Goal: Transaction & Acquisition: Purchase product/service

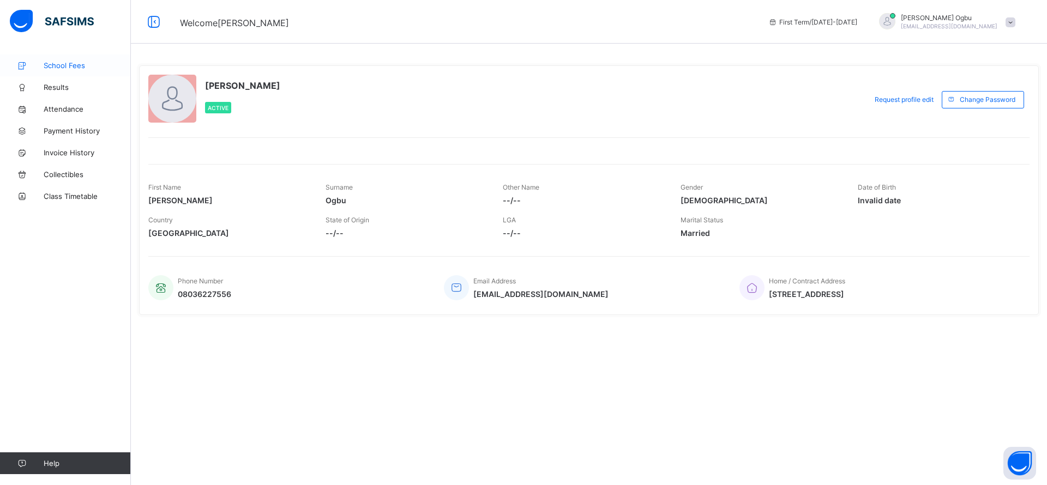
click at [54, 65] on span "School Fees" at bounding box center [87, 65] width 87 height 9
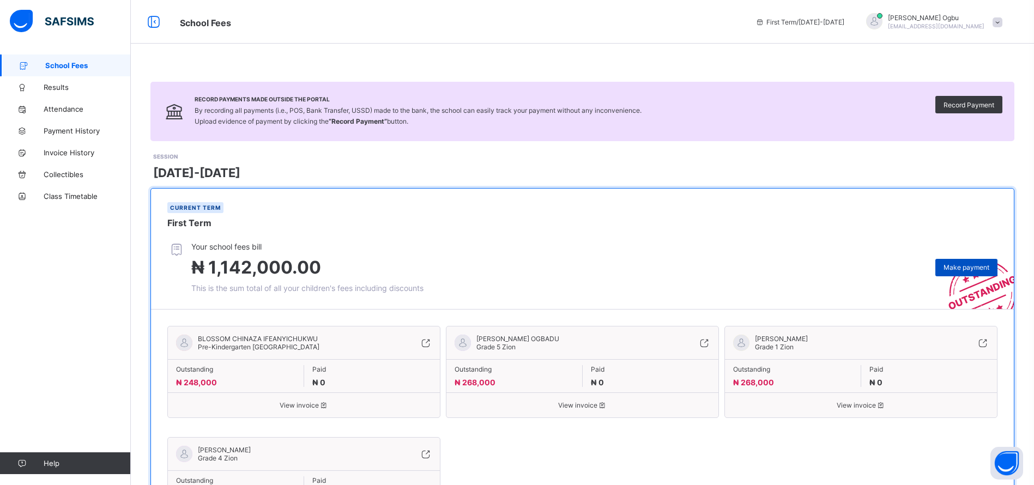
click at [975, 269] on span "Make payment" at bounding box center [967, 267] width 46 height 8
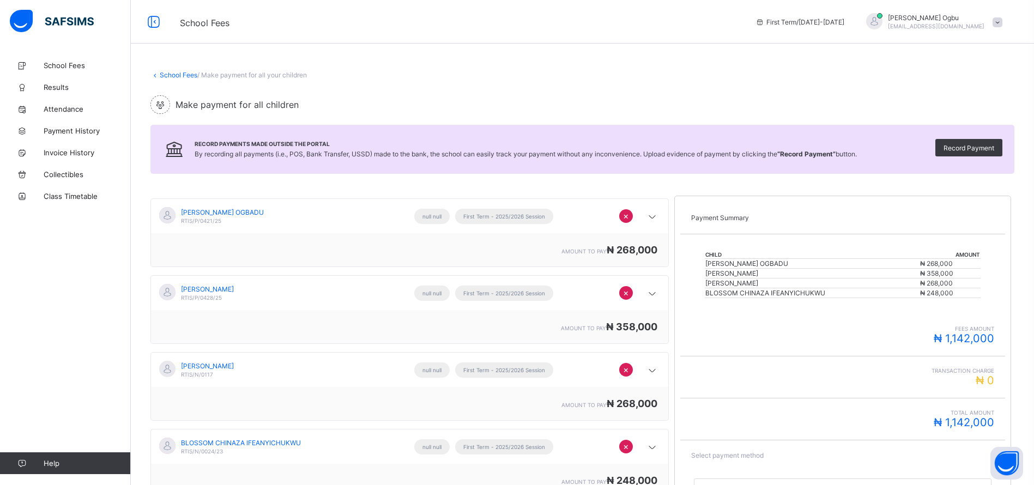
click at [629, 371] on span "×" at bounding box center [626, 369] width 6 height 11
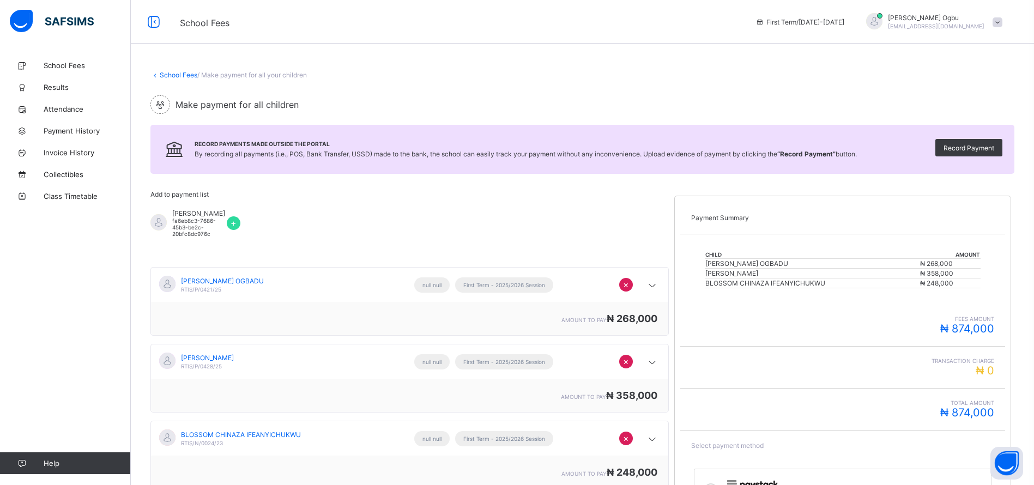
click at [629, 444] on span "×" at bounding box center [626, 438] width 6 height 11
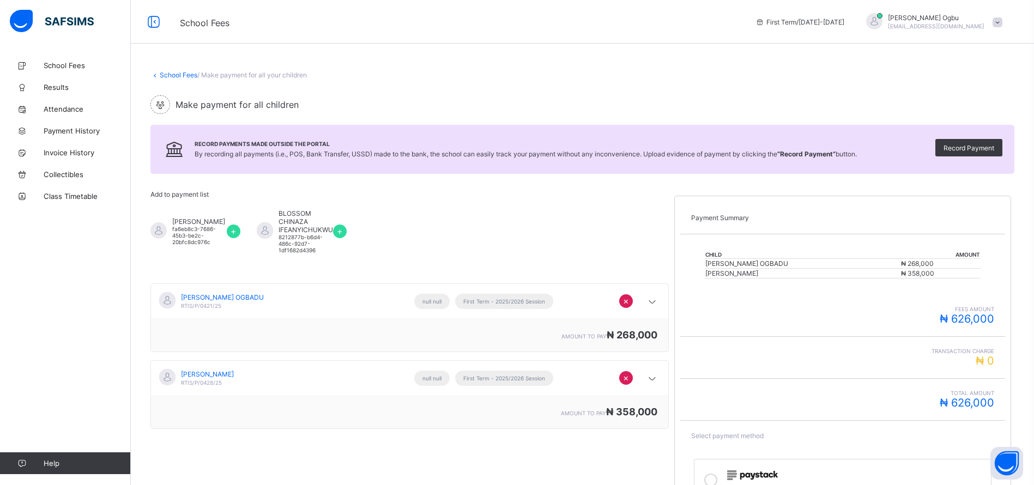
click at [172, 75] on link "School Fees" at bounding box center [179, 75] width 38 height 8
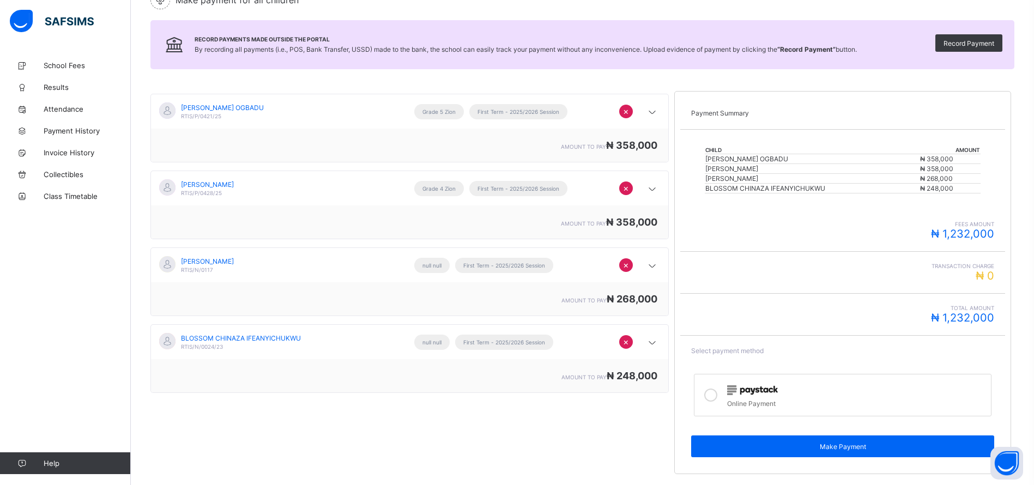
scroll to position [115, 0]
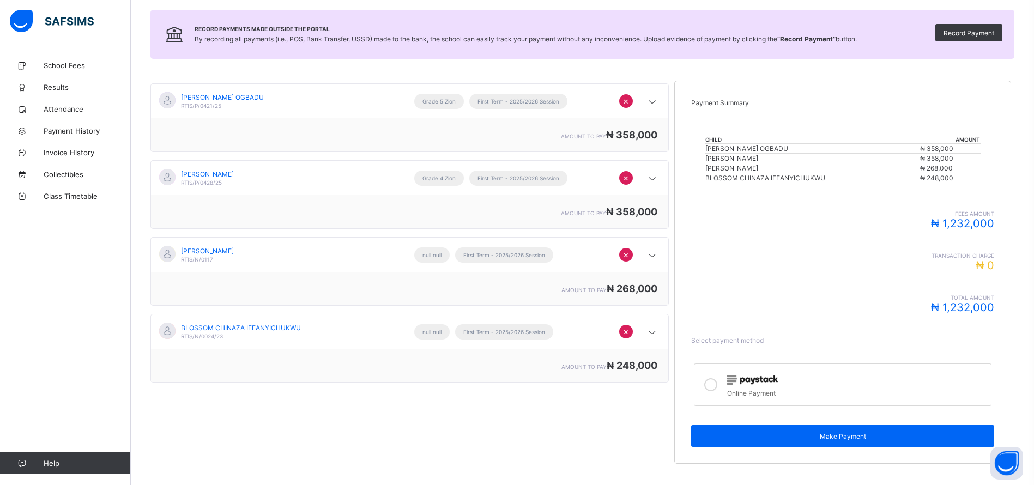
click at [629, 255] on span "×" at bounding box center [626, 254] width 6 height 11
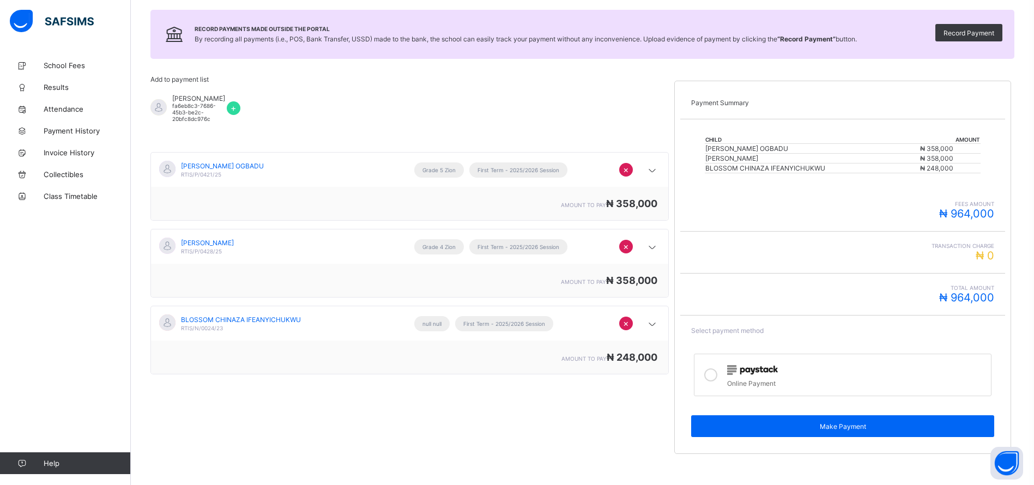
click at [629, 329] on span "×" at bounding box center [626, 323] width 6 height 11
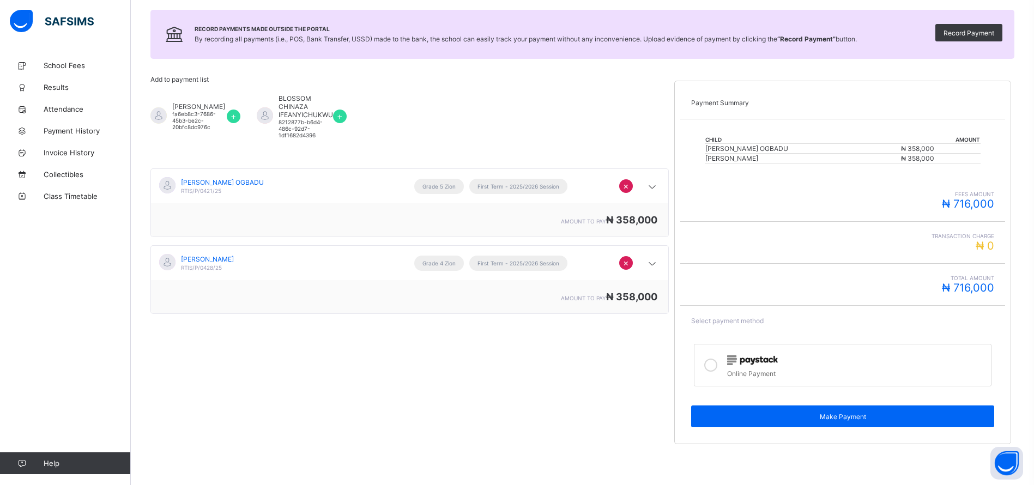
click at [752, 360] on img at bounding box center [752, 360] width 51 height 10
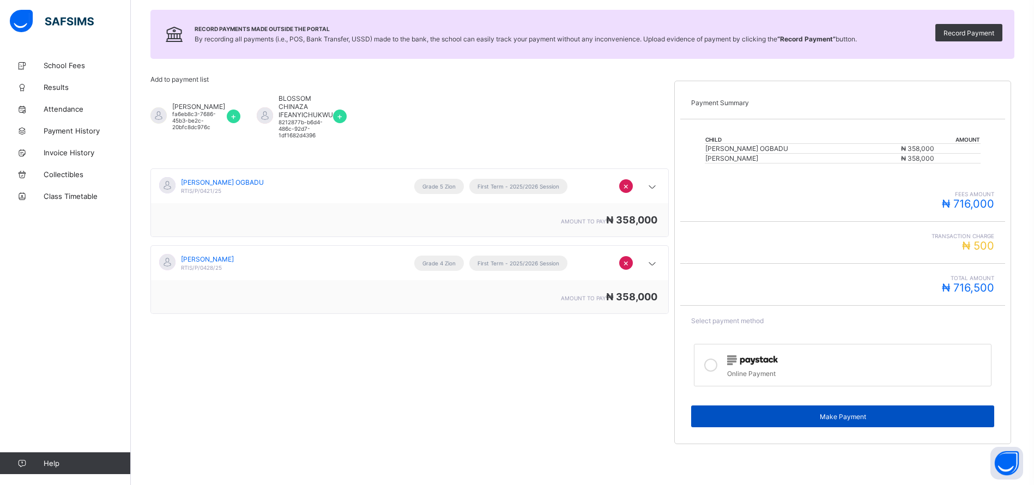
click at [805, 415] on span "Make Payment" at bounding box center [842, 417] width 287 height 8
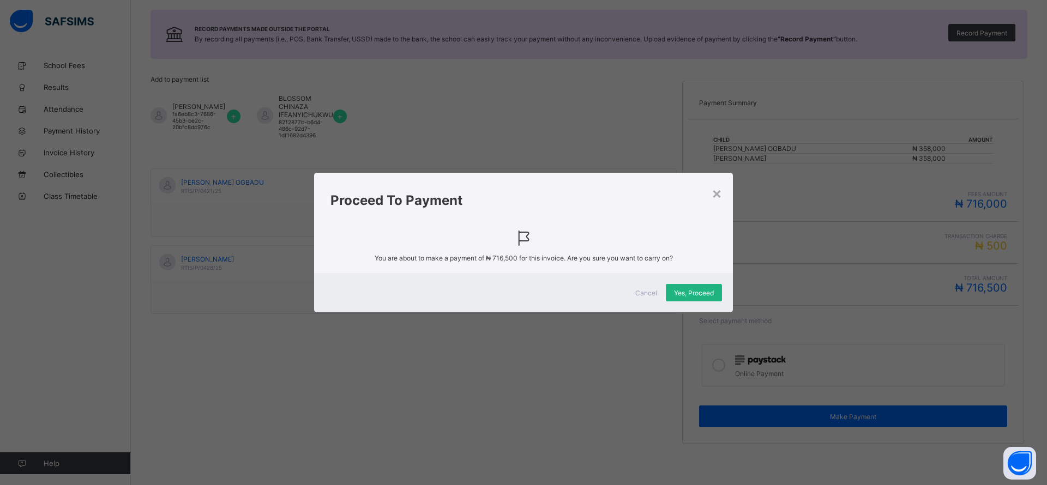
click at [690, 294] on span "Yes, Proceed" at bounding box center [694, 293] width 40 height 8
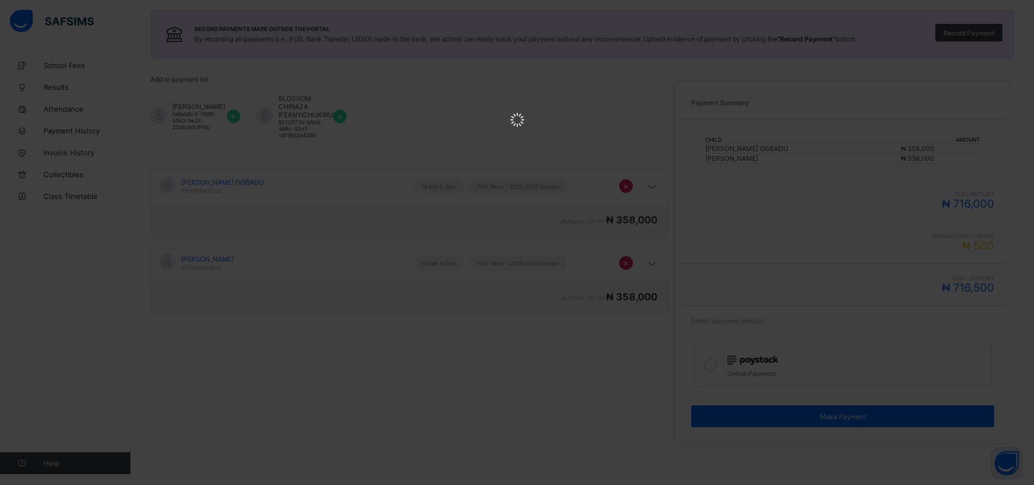
scroll to position [0, 0]
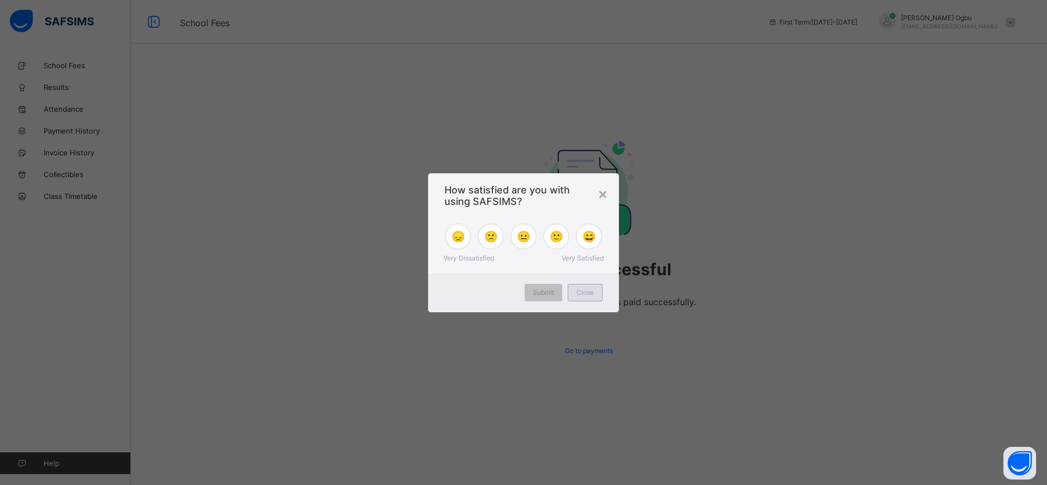
click at [580, 293] on span "Close" at bounding box center [584, 292] width 17 height 8
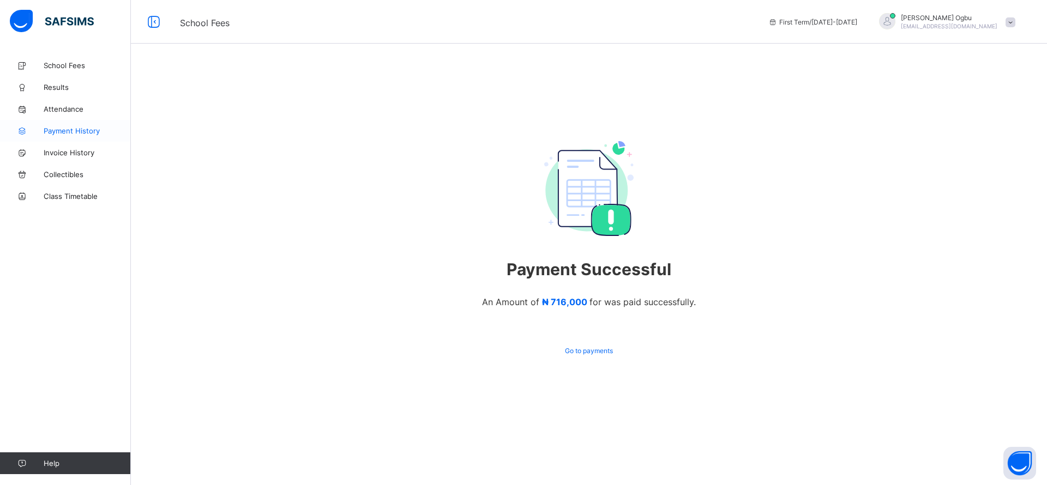
click at [74, 134] on span "Payment History" at bounding box center [87, 130] width 87 height 9
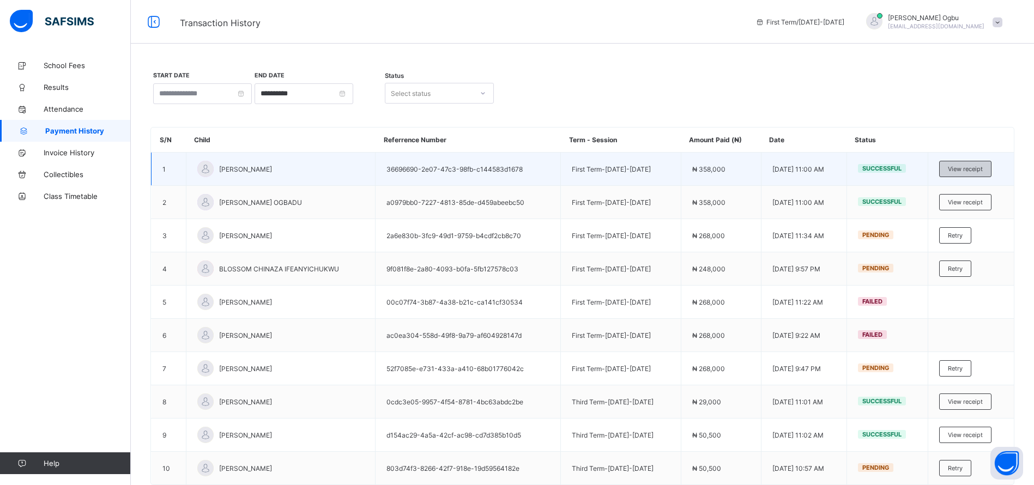
click at [975, 168] on span "View receipt" at bounding box center [965, 169] width 35 height 8
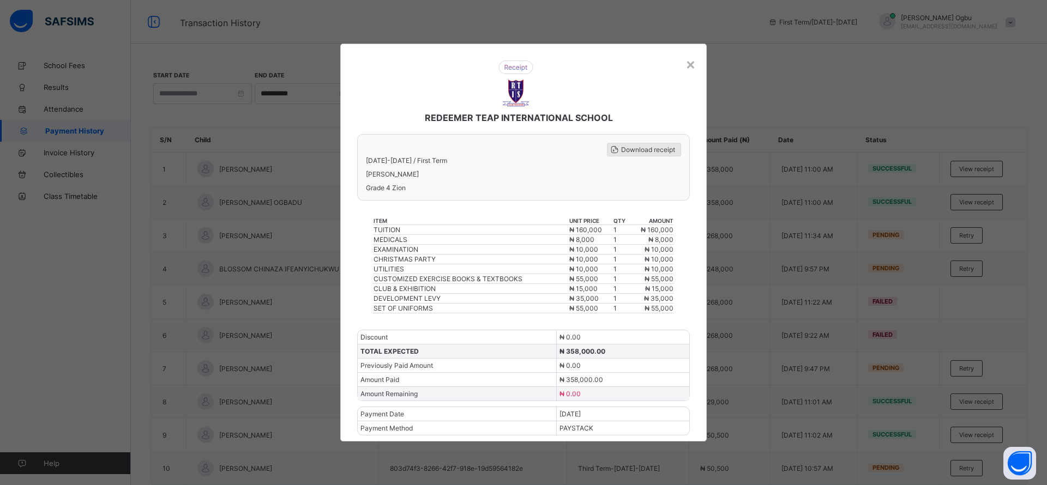
click at [632, 147] on span "Download receipt" at bounding box center [648, 150] width 54 height 8
click at [690, 65] on div "×" at bounding box center [690, 64] width 10 height 19
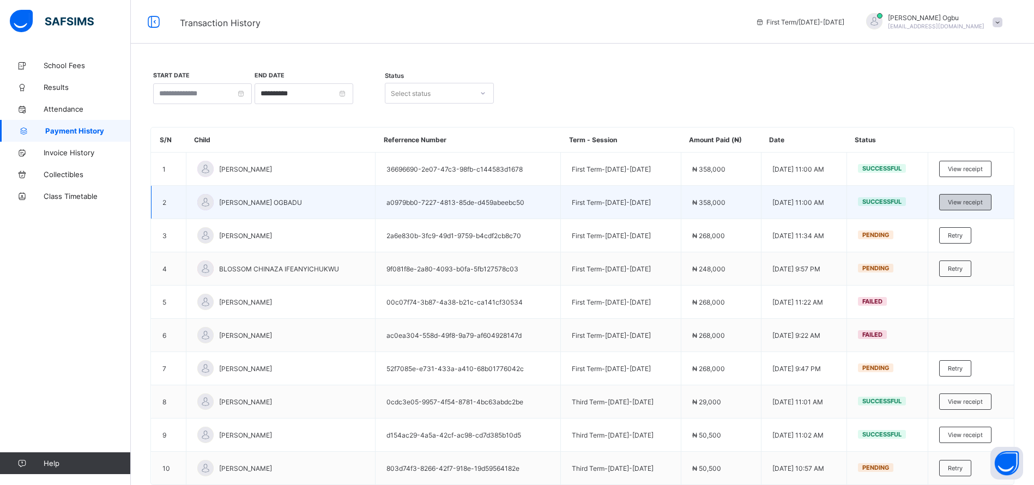
click at [974, 198] on span "View receipt" at bounding box center [965, 202] width 35 height 8
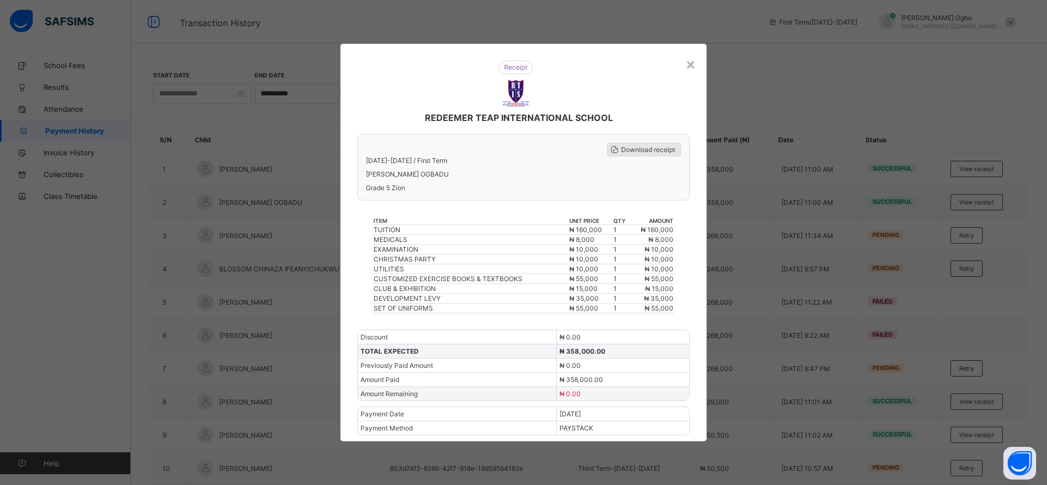
click at [653, 146] on span "Download receipt" at bounding box center [648, 150] width 54 height 8
click at [690, 57] on div "×" at bounding box center [690, 64] width 10 height 19
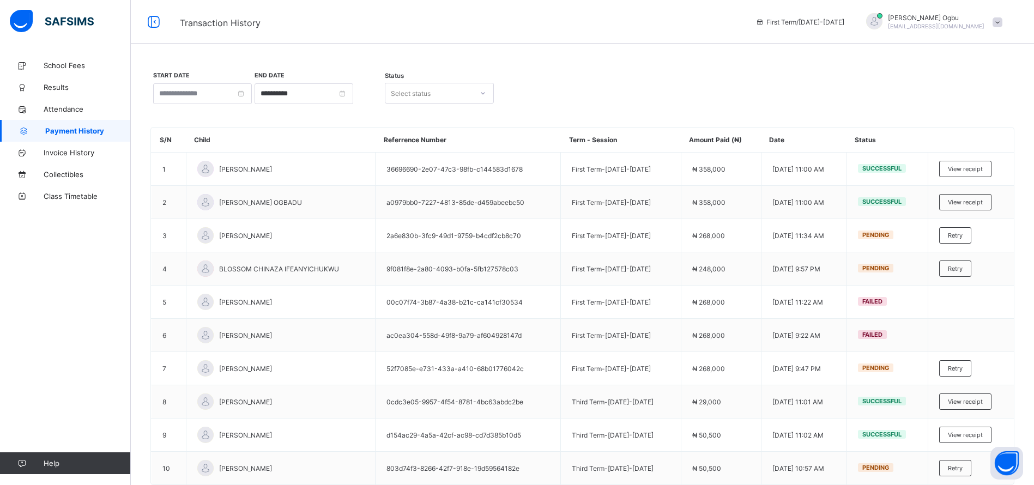
click at [771, 81] on div "**********" at bounding box center [582, 93] width 864 height 45
